Goal: Transaction & Acquisition: Subscribe to service/newsletter

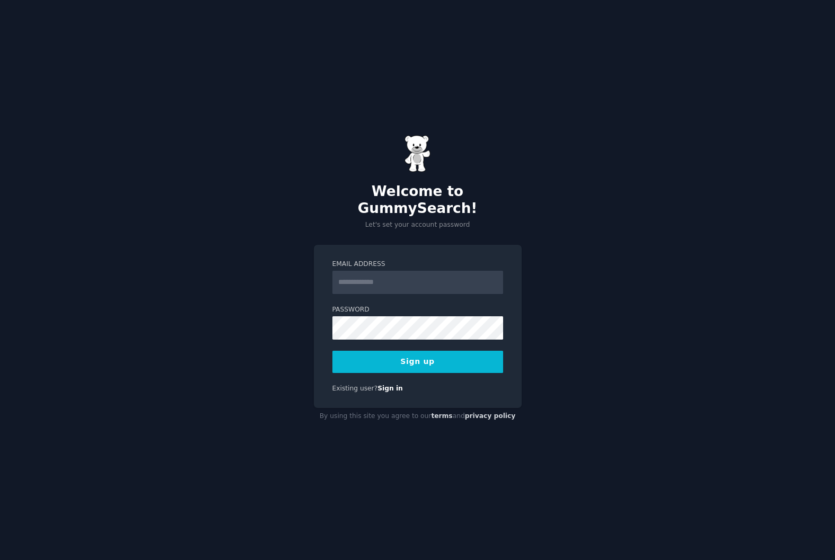
click at [377, 277] on input "Email Address" at bounding box center [417, 282] width 171 height 23
type input "**********"
click at [429, 351] on button "Sign up" at bounding box center [417, 362] width 171 height 22
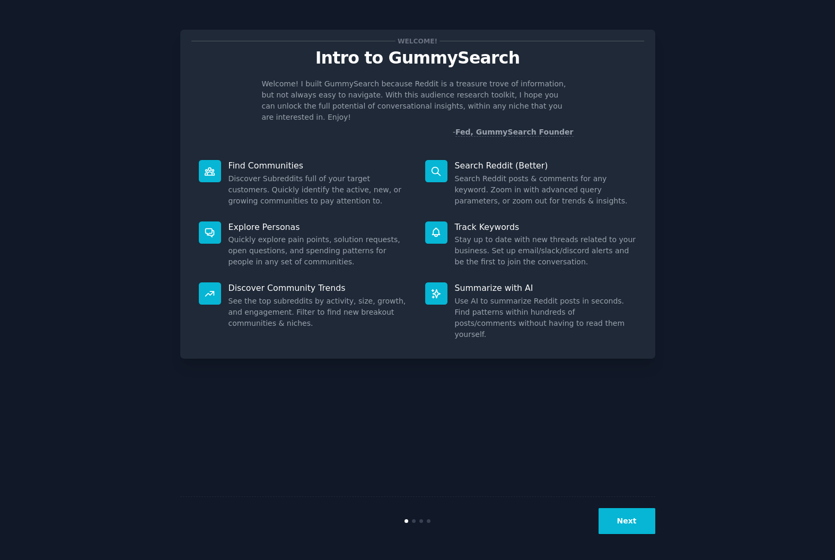
click at [617, 518] on button "Next" at bounding box center [626, 521] width 57 height 26
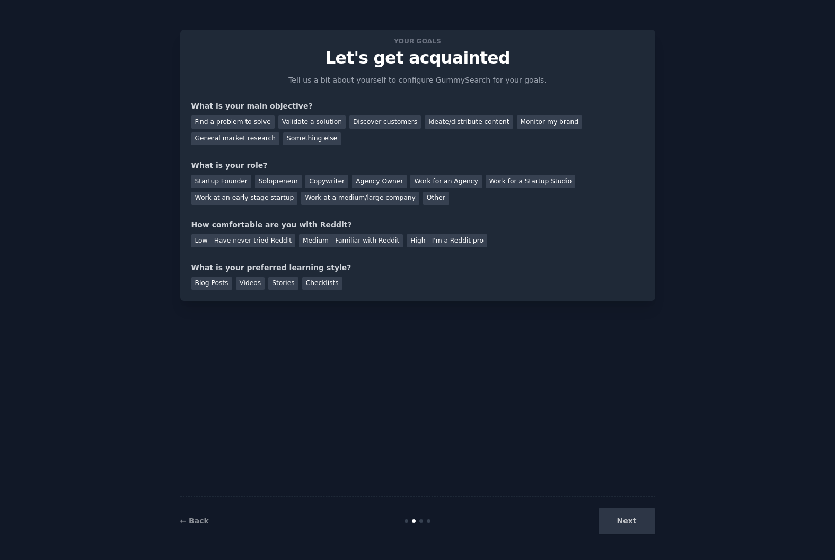
click at [617, 518] on div "Next" at bounding box center [575, 521] width 158 height 26
click at [239, 122] on div "Find a problem to solve" at bounding box center [232, 122] width 83 height 13
click at [230, 183] on div "Startup Founder" at bounding box center [221, 181] width 60 height 13
click at [249, 243] on div "Low - Have never tried Reddit" at bounding box center [243, 240] width 104 height 13
click at [219, 283] on div "Blog Posts" at bounding box center [211, 283] width 41 height 13
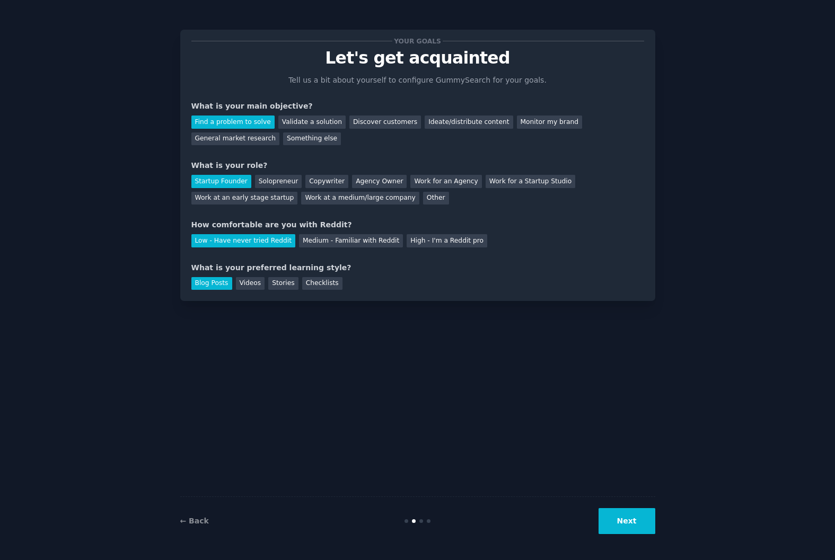
click at [641, 521] on button "Next" at bounding box center [626, 521] width 57 height 26
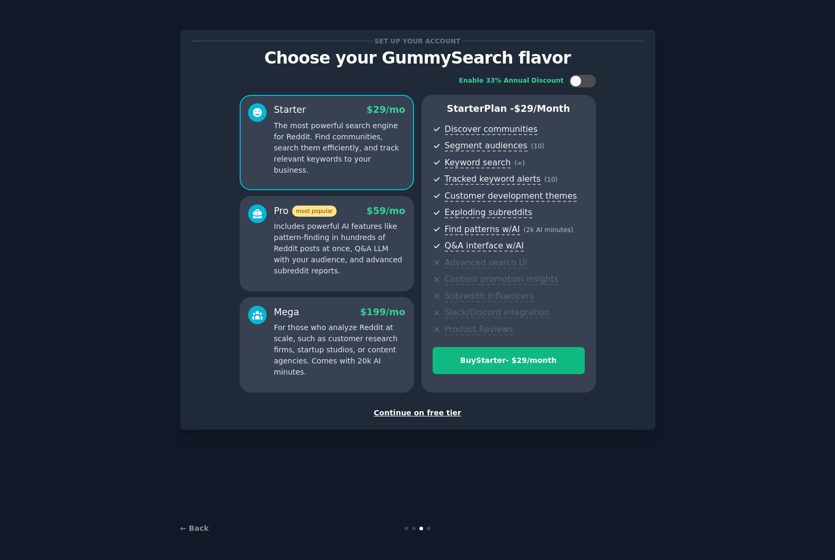
click at [430, 412] on div "Continue on free tier" at bounding box center [417, 412] width 452 height 11
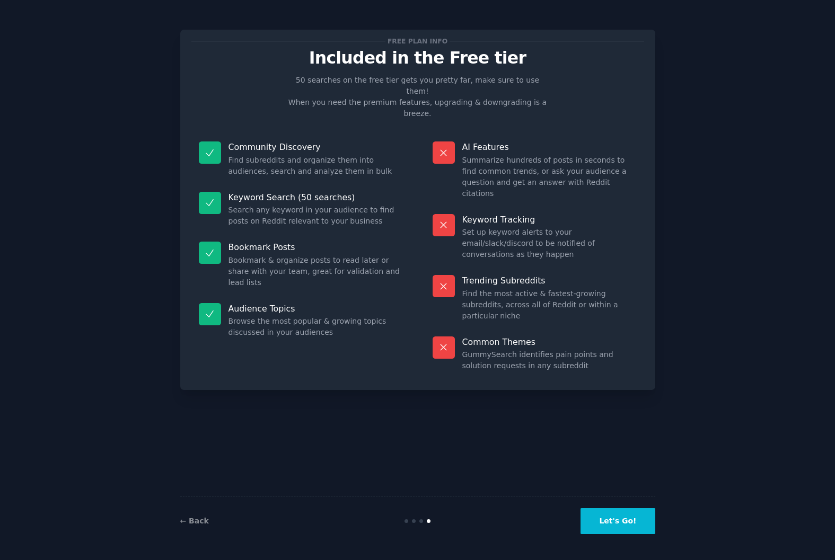
click at [635, 526] on button "Let's Go!" at bounding box center [617, 521] width 74 height 26
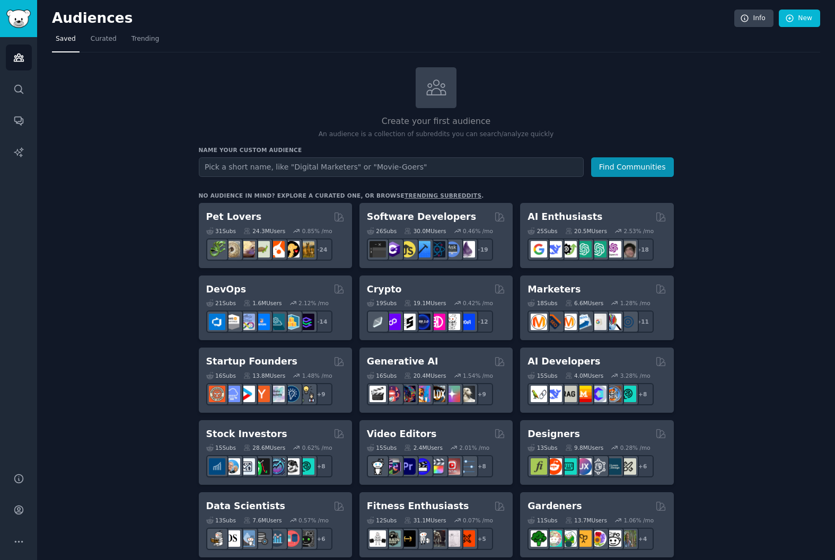
click at [301, 70] on div "Create your first audience An audience is a collection of subreddits you can se…" at bounding box center [436, 103] width 475 height 72
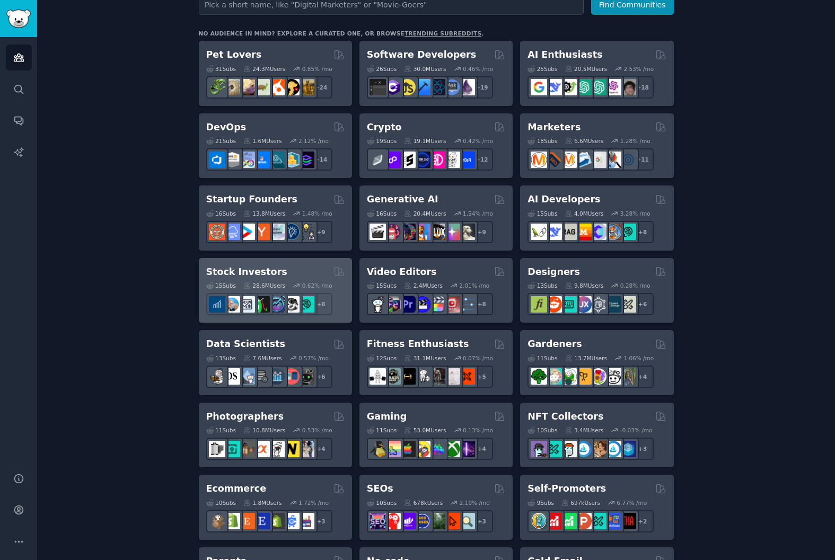
scroll to position [381, 0]
